Goal: Information Seeking & Learning: Learn about a topic

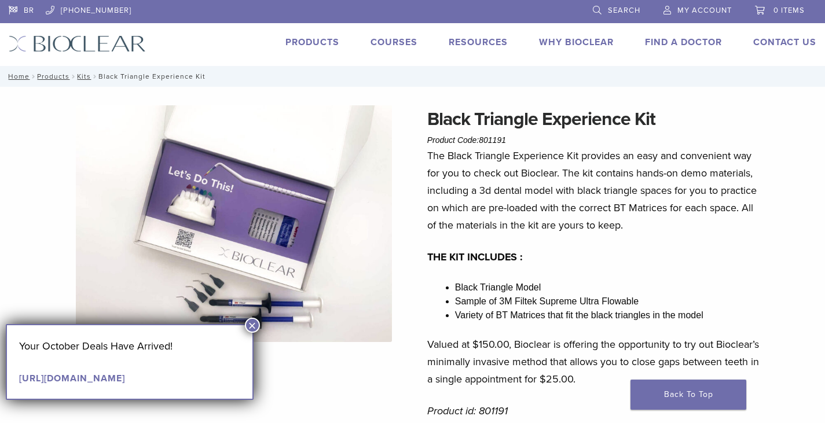
click at [251, 330] on button "×" at bounding box center [252, 325] width 15 height 15
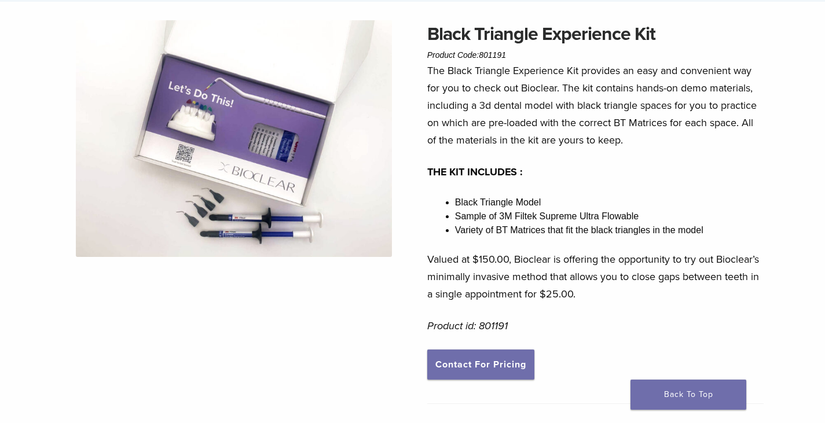
scroll to position [82, 0]
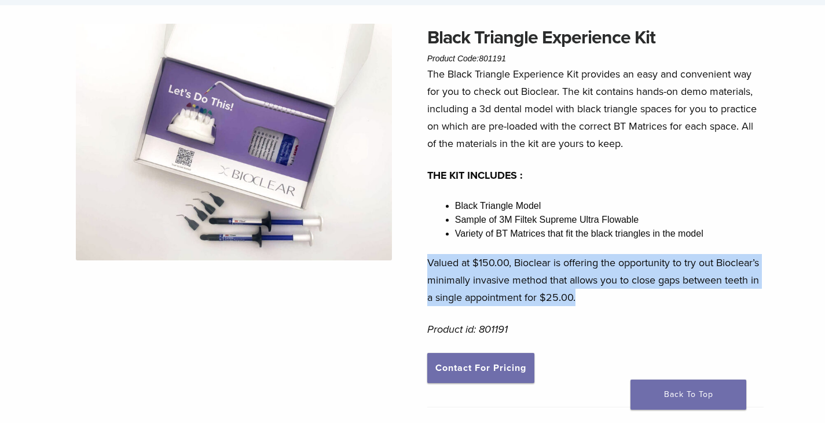
drag, startPoint x: 609, startPoint y: 299, endPoint x: 427, endPoint y: 252, distance: 187.8
click at [427, 252] on div "The Black Triangle Experience Kit provides an easy and convenient way for you t…" at bounding box center [595, 209] width 336 height 288
drag, startPoint x: 427, startPoint y: 252, endPoint x: 609, endPoint y: 297, distance: 187.8
click at [609, 297] on div "The Black Triangle Experience Kit provides an easy and convenient way for you t…" at bounding box center [595, 209] width 336 height 288
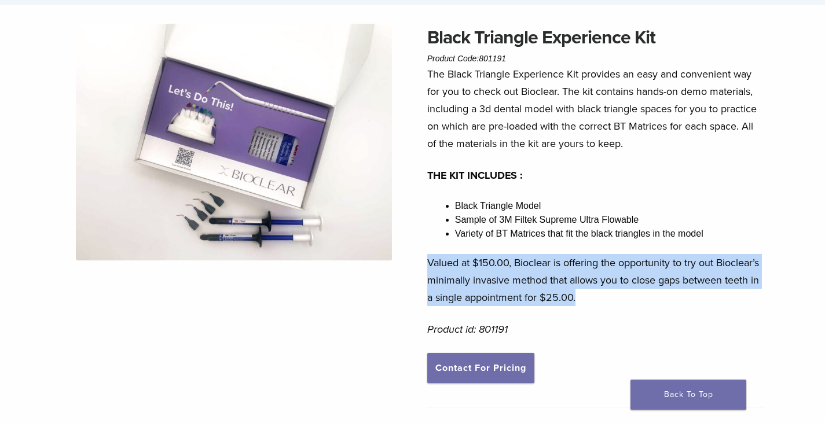
click at [609, 297] on p "Valued at $150.00, Bioclear is offering the opportunity to try out Bioclear’s m…" at bounding box center [595, 280] width 336 height 52
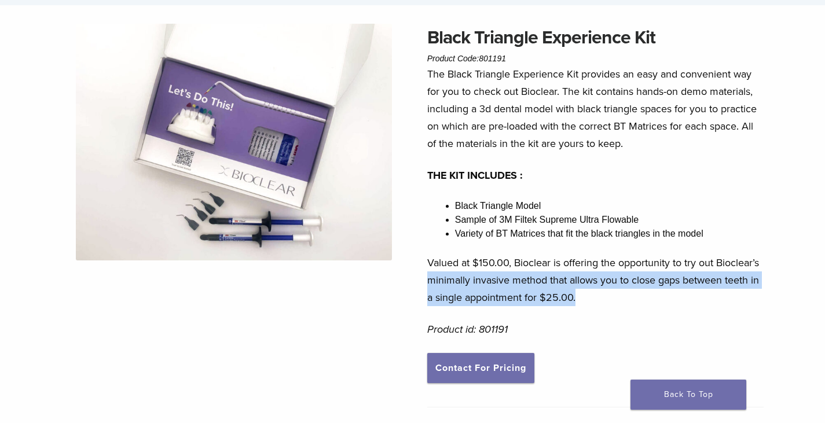
drag, startPoint x: 609, startPoint y: 297, endPoint x: 422, endPoint y: 283, distance: 187.5
click at [422, 283] on div "Black Triangle Experience Kit Product Code: 801191 $ 25.00 Black Triangle Exper…" at bounding box center [412, 401] width 825 height 755
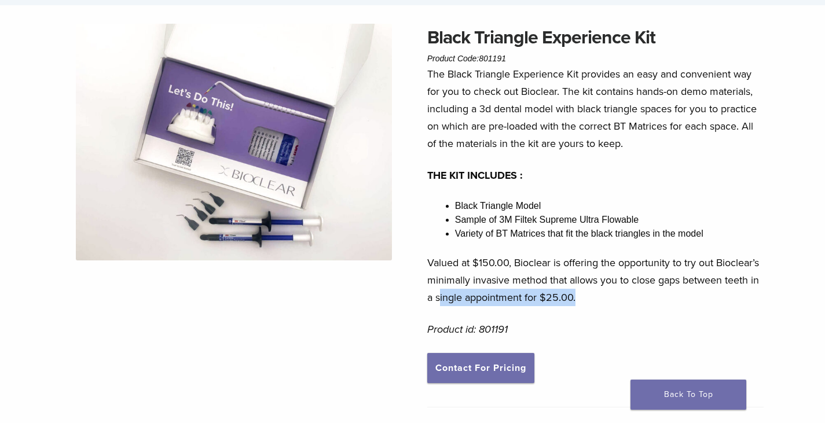
drag, startPoint x: 580, startPoint y: 303, endPoint x: 436, endPoint y: 292, distance: 144.6
click at [436, 292] on p "Valued at $150.00, Bioclear is offering the opportunity to try out Bioclear’s m…" at bounding box center [595, 280] width 336 height 52
click at [414, 266] on div "Black Triangle Experience Kit Product Code: 801191 $ 25.00 Black Triangle Exper…" at bounding box center [412, 401] width 825 height 755
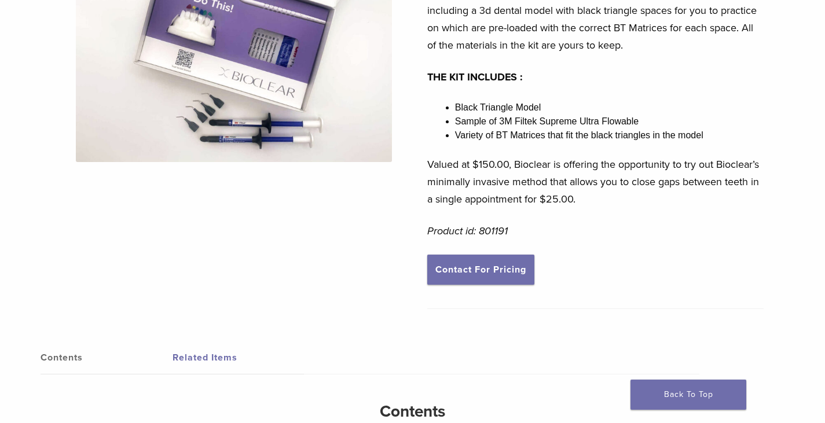
scroll to position [182, 0]
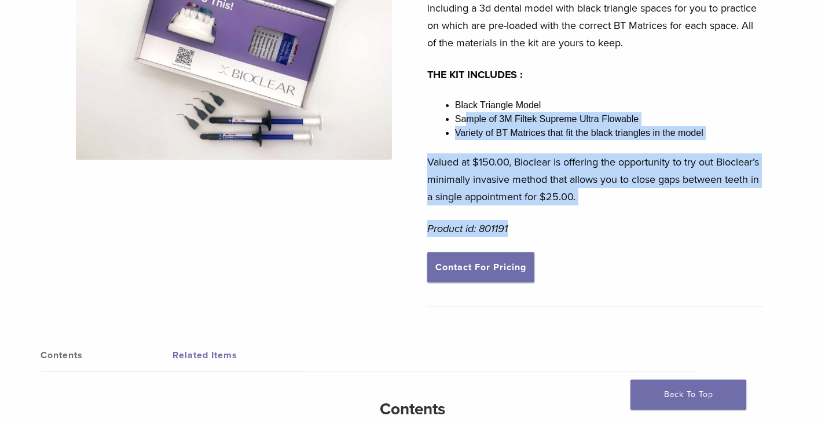
drag, startPoint x: 464, startPoint y: 121, endPoint x: 727, endPoint y: 223, distance: 281.9
click at [727, 223] on div "The Black Triangle Experience Kit provides an easy and convenient way for you t…" at bounding box center [595, 109] width 336 height 288
click at [727, 223] on p "Product id: 801191" at bounding box center [595, 228] width 336 height 17
drag, startPoint x: 727, startPoint y: 223, endPoint x: 425, endPoint y: 64, distance: 341.4
click at [425, 64] on div "Black Triangle Experience Kit Product Code: 801191 $ 25.00 Black Triangle Exper…" at bounding box center [412, 300] width 825 height 755
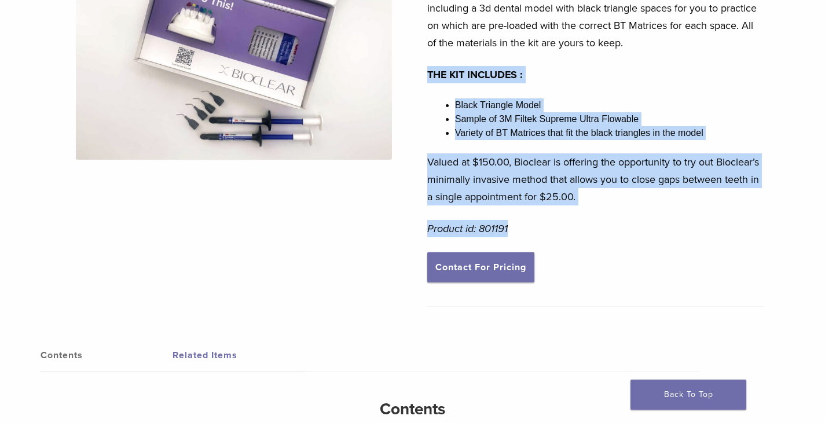
click at [425, 64] on div "Black Triangle Experience Kit Product Code: 801191 $ 25.00 Black Triangle Exper…" at bounding box center [412, 300] width 825 height 755
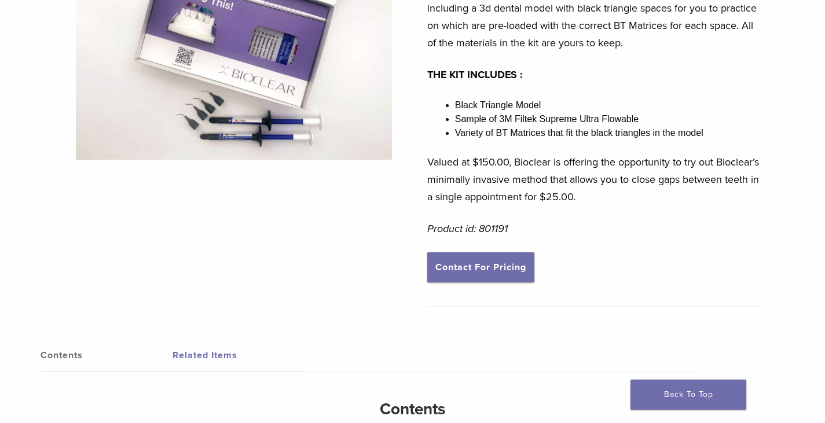
scroll to position [0, 0]
